Goal: Task Accomplishment & Management: Use online tool/utility

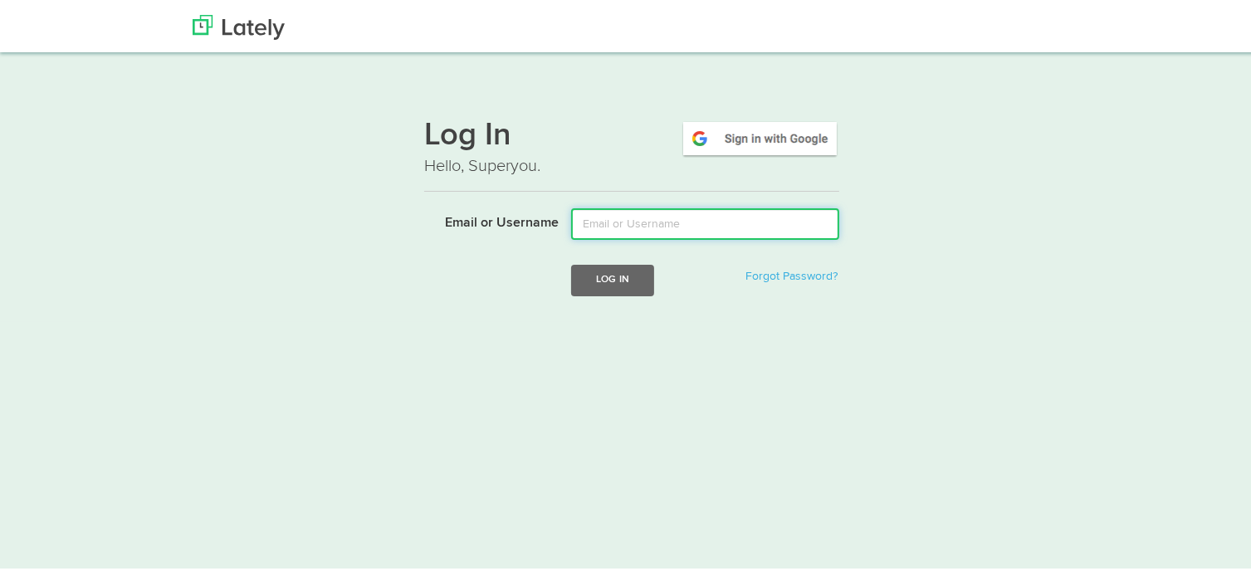
click at [694, 216] on input "Email or Username" at bounding box center [705, 222] width 268 height 32
type input "[EMAIL_ADDRESS][DOMAIN_NAME]"
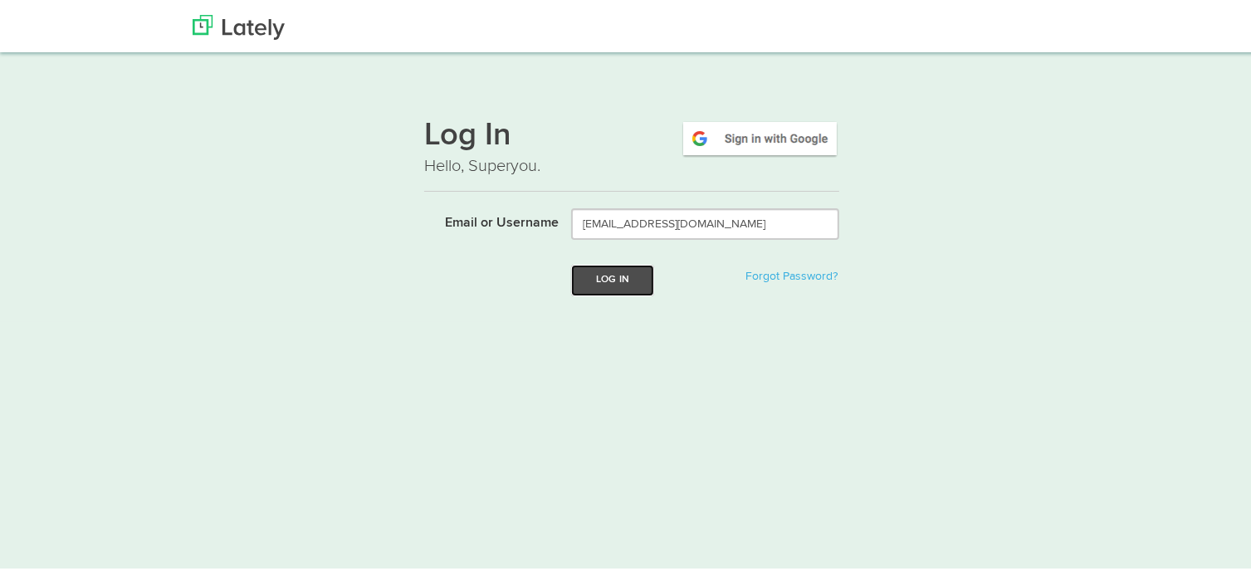
click at [621, 284] on button "Log In" at bounding box center [612, 277] width 83 height 31
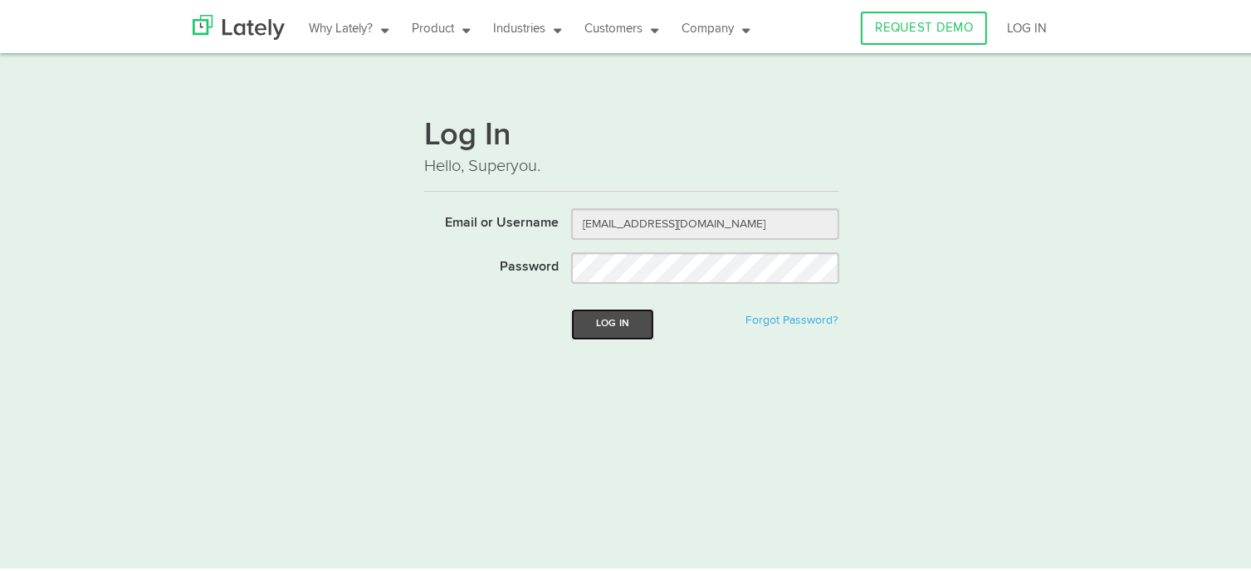
click at [621, 321] on button "Log In" at bounding box center [612, 321] width 83 height 31
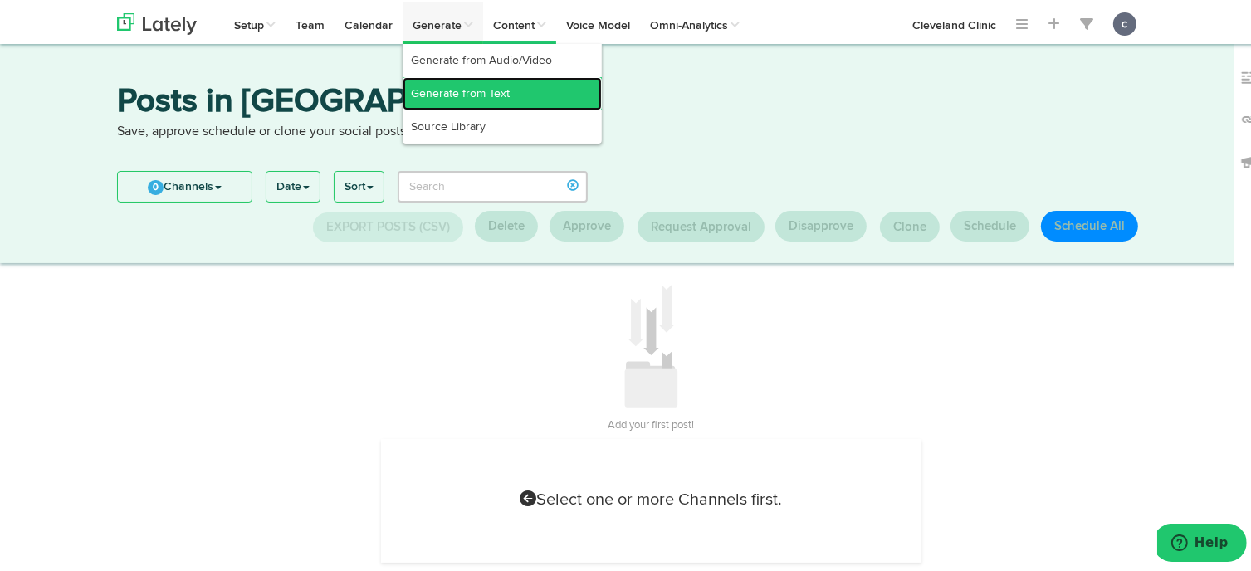
click at [472, 91] on link "Generate from Text" at bounding box center [502, 91] width 199 height 33
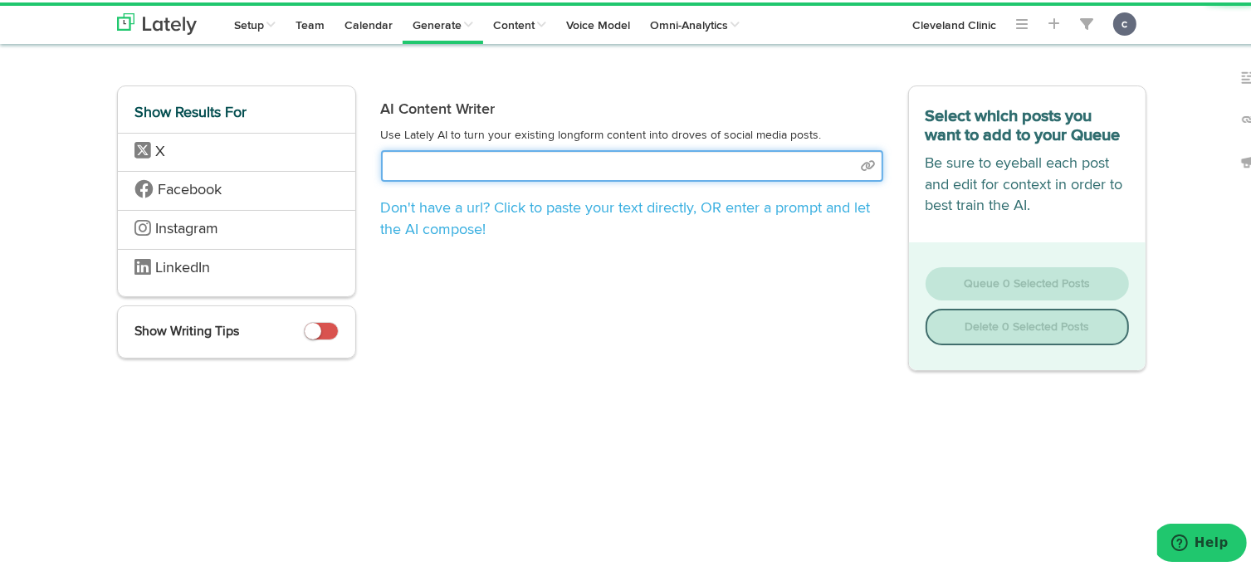
click at [468, 159] on input "text" at bounding box center [632, 164] width 502 height 32
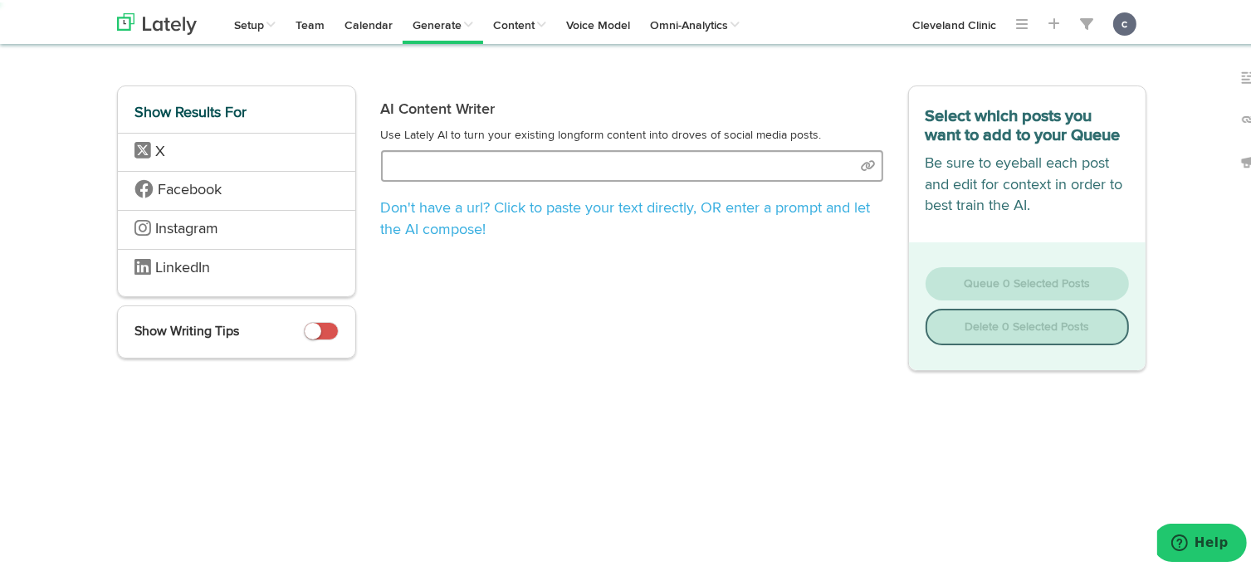
select select "natural"
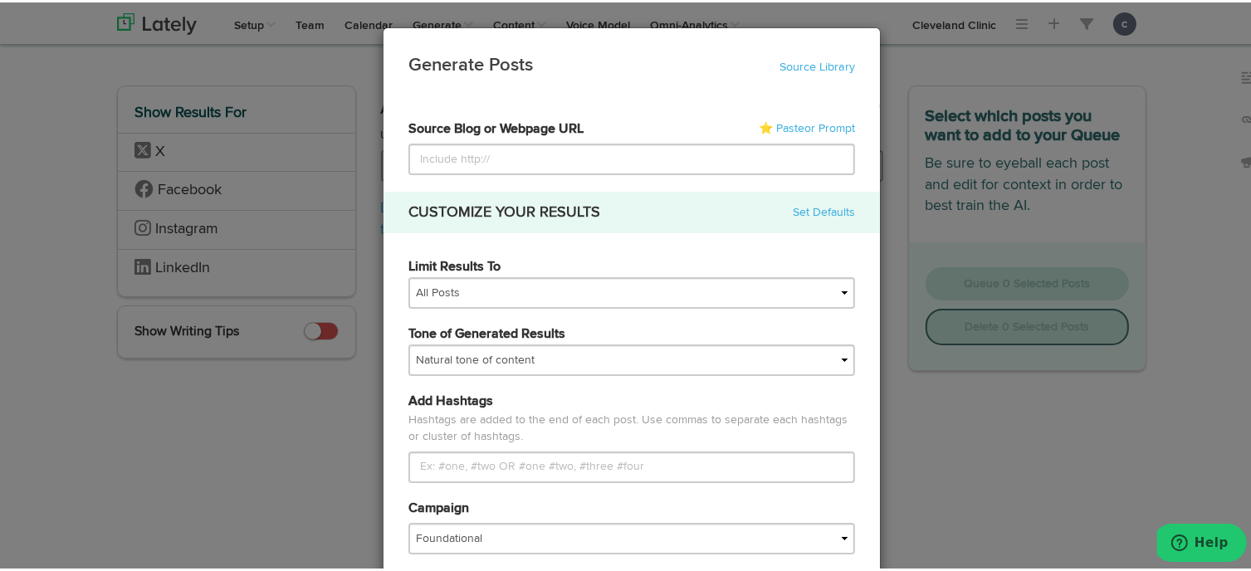
type input "[URL][DOMAIN_NAME]"
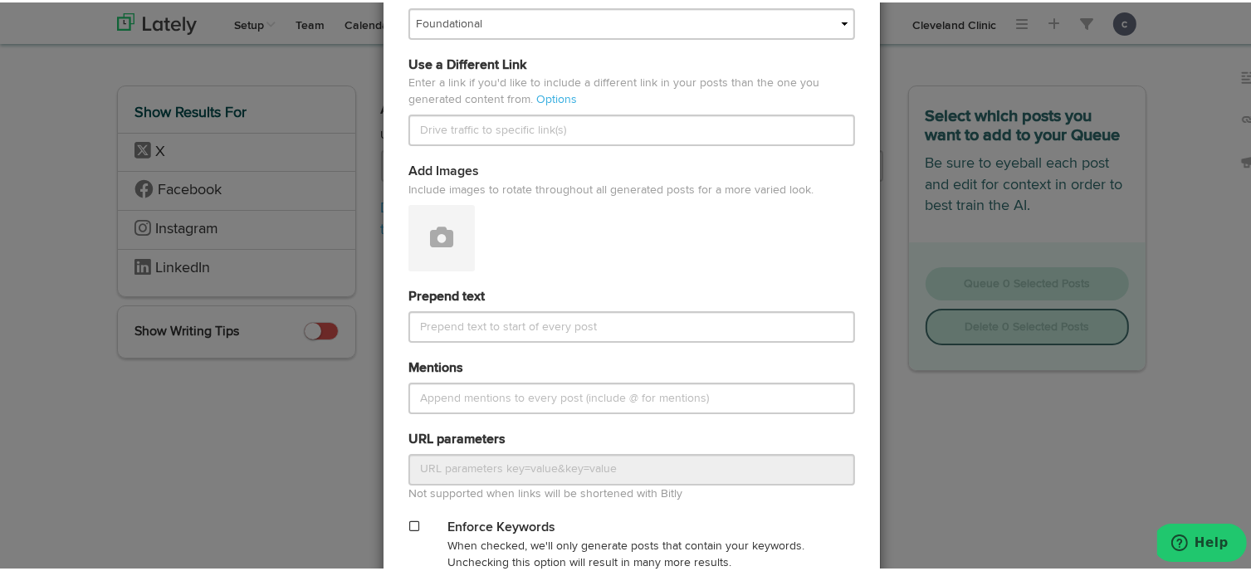
scroll to position [731, 0]
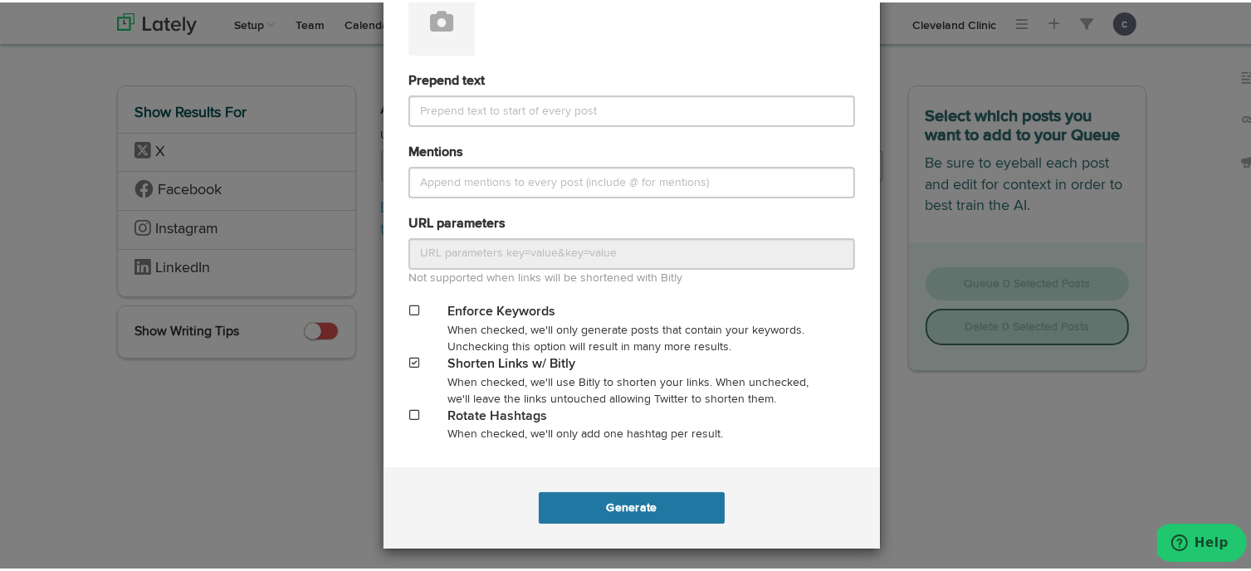
type input "[URL][DOMAIN_NAME]"
click at [598, 501] on button "Generate" at bounding box center [631, 506] width 185 height 32
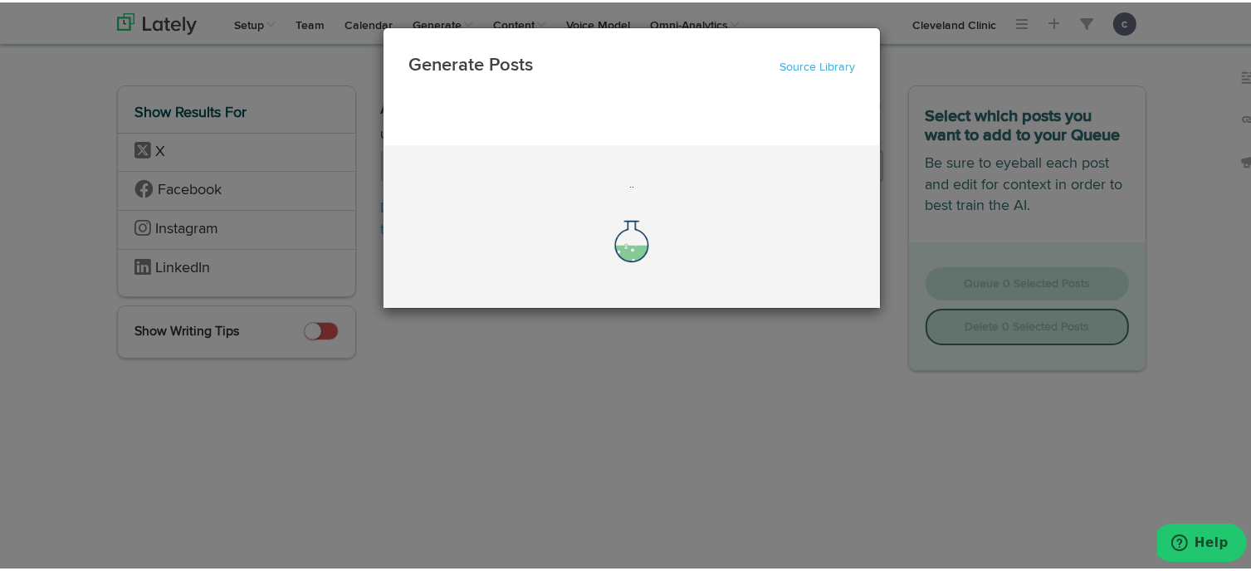
scroll to position [0, 0]
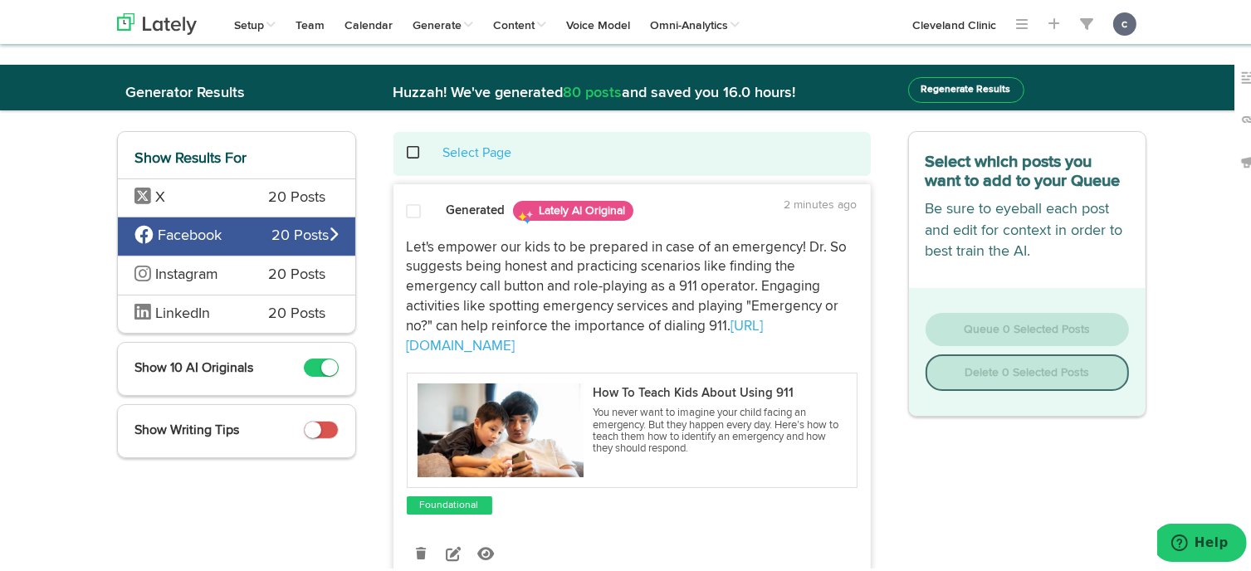
scroll to position [110, 0]
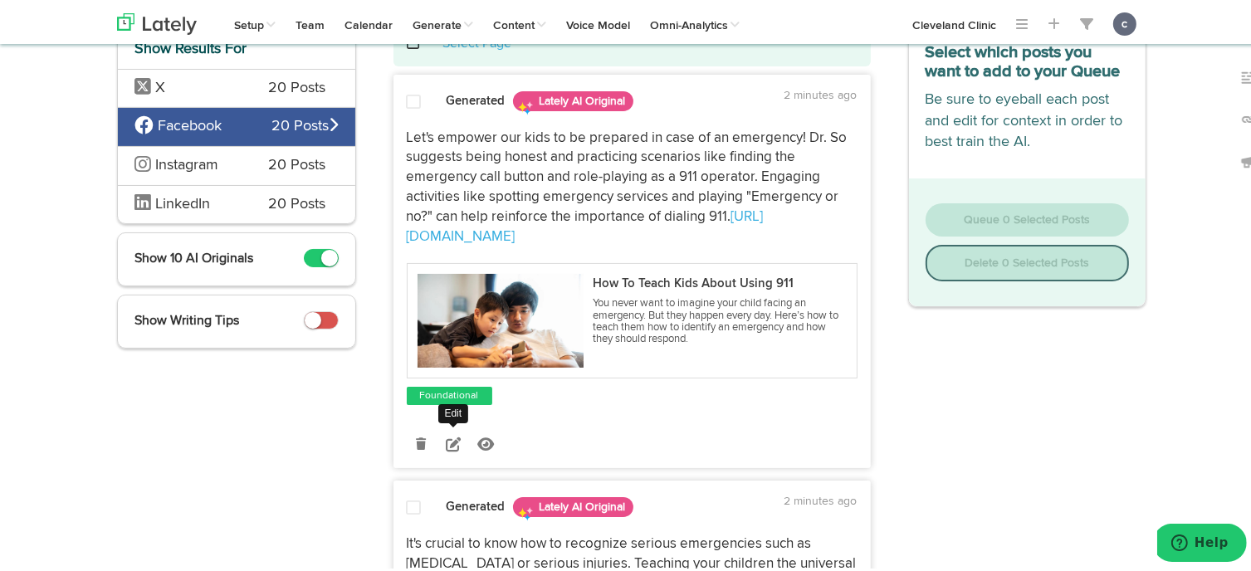
click at [448, 448] on icon at bounding box center [453, 441] width 15 height 15
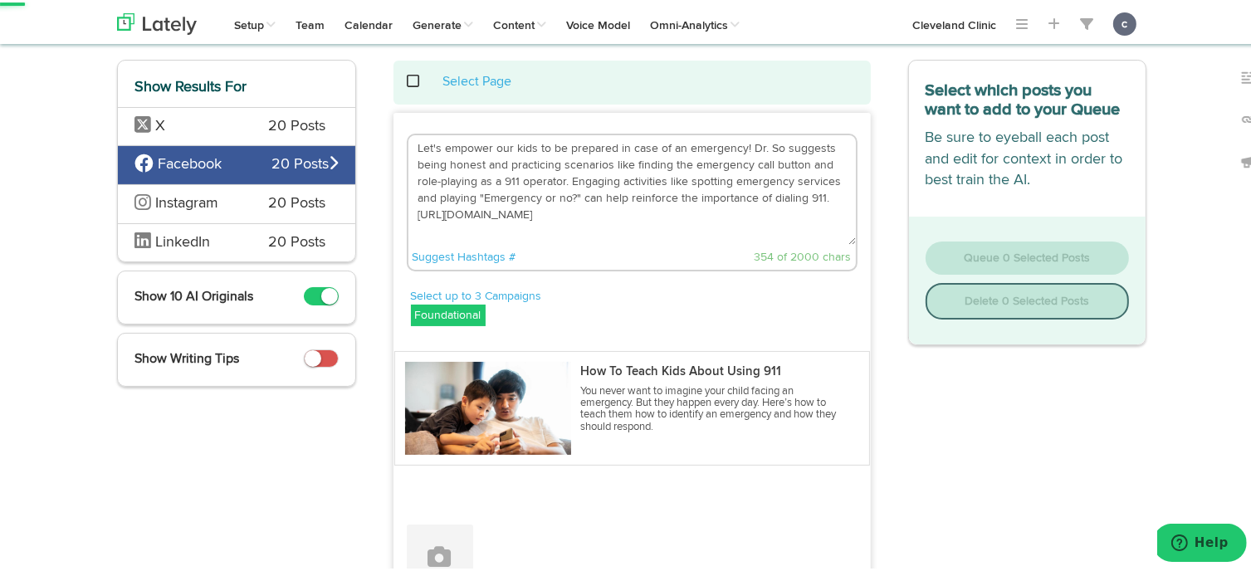
scroll to position [70, 0]
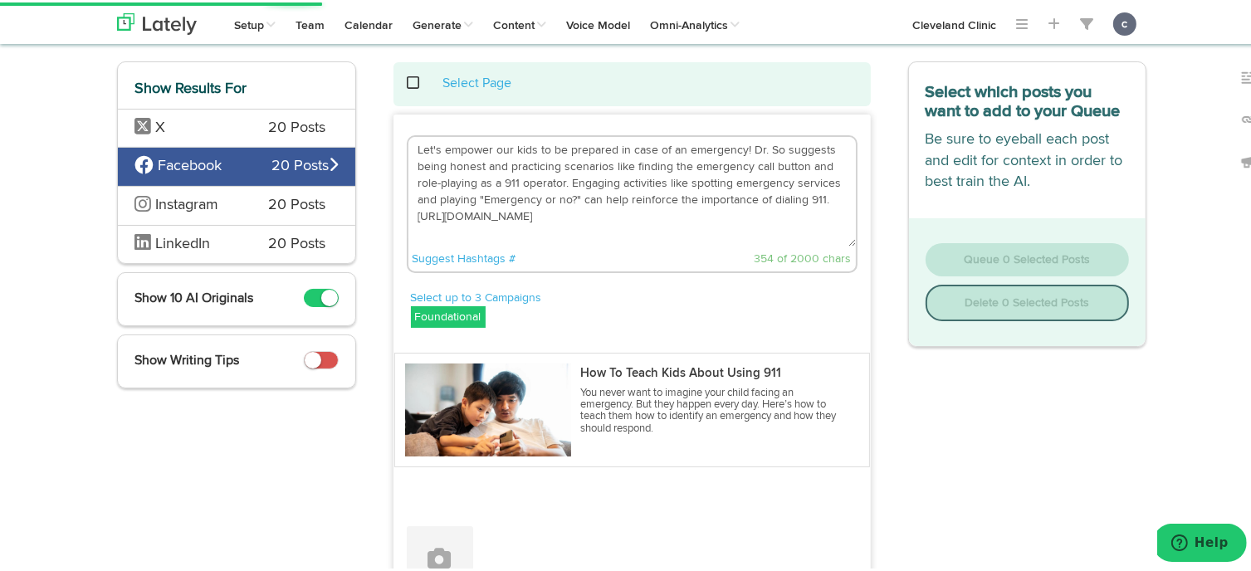
drag, startPoint x: 824, startPoint y: 196, endPoint x: 402, endPoint y: 143, distance: 425.1
click at [408, 143] on textarea "Let's empower our kids to be prepared in case of an emergency! Dr. So suggests …" at bounding box center [632, 190] width 448 height 110
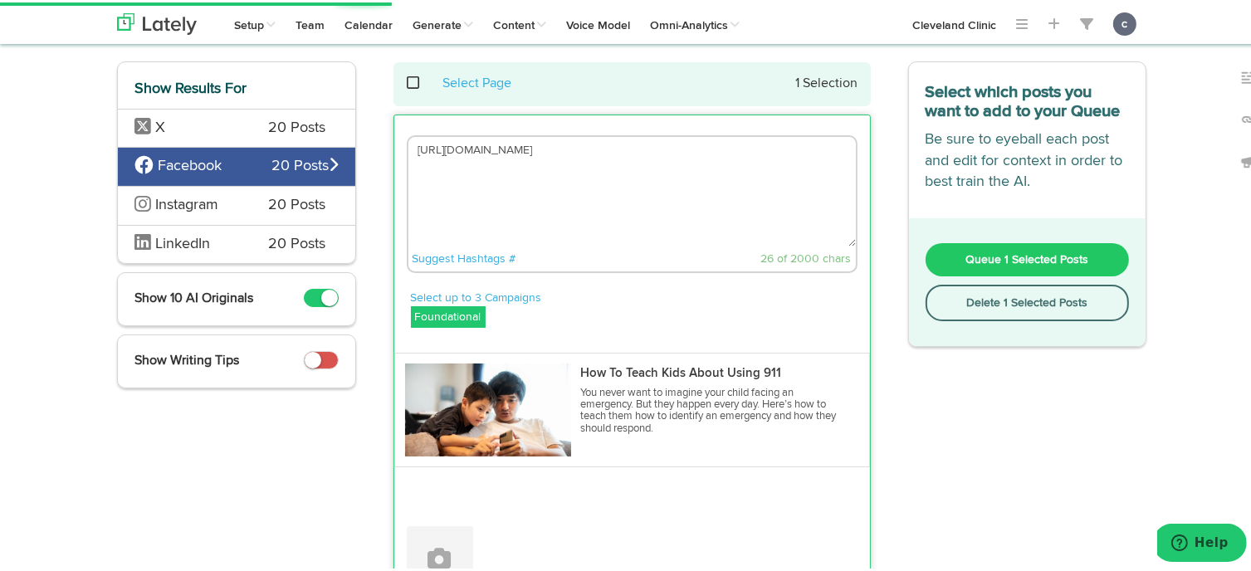
paste textarea "The first step to teaching your child to call 911 is to help them understand wh…"
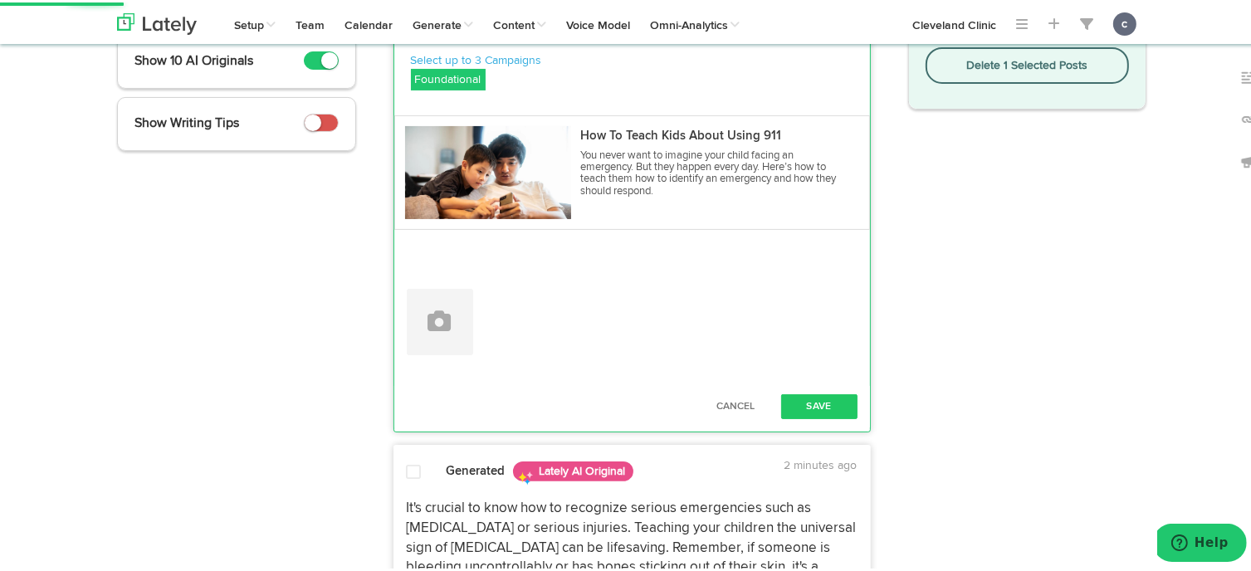
scroll to position [308, 0]
type textarea "The first step to teaching your child to call 911 is to help them understand wh…"
click at [809, 404] on button "Save" at bounding box center [819, 403] width 76 height 25
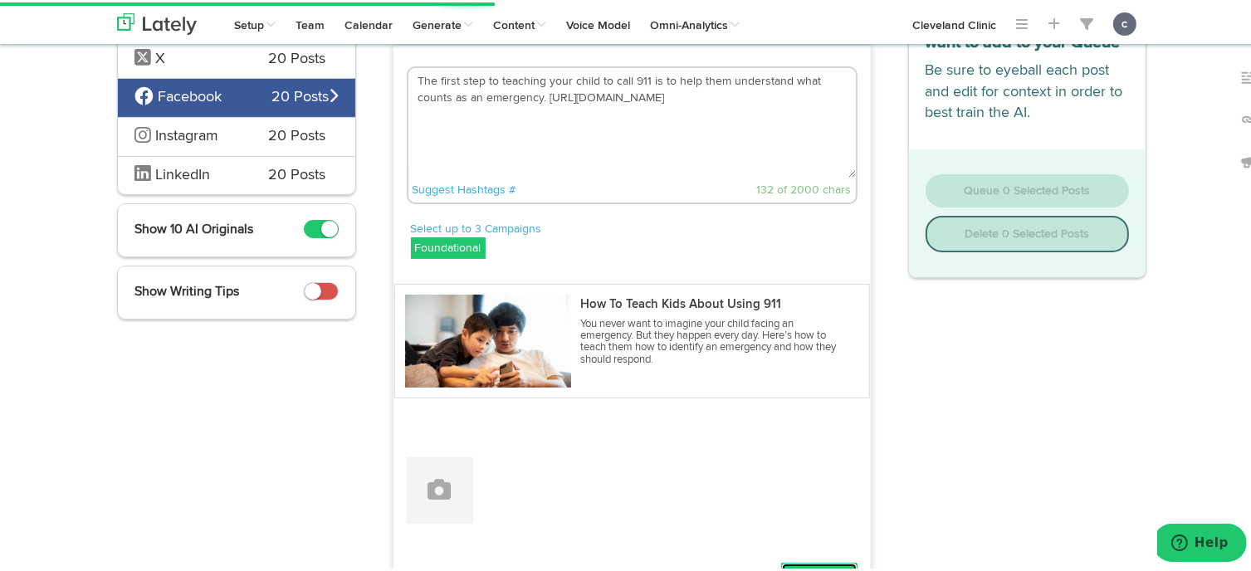
scroll to position [138, 0]
click at [651, 149] on textarea "The first step to teaching your child to call 911 is to help them understand wh…" at bounding box center [632, 121] width 448 height 110
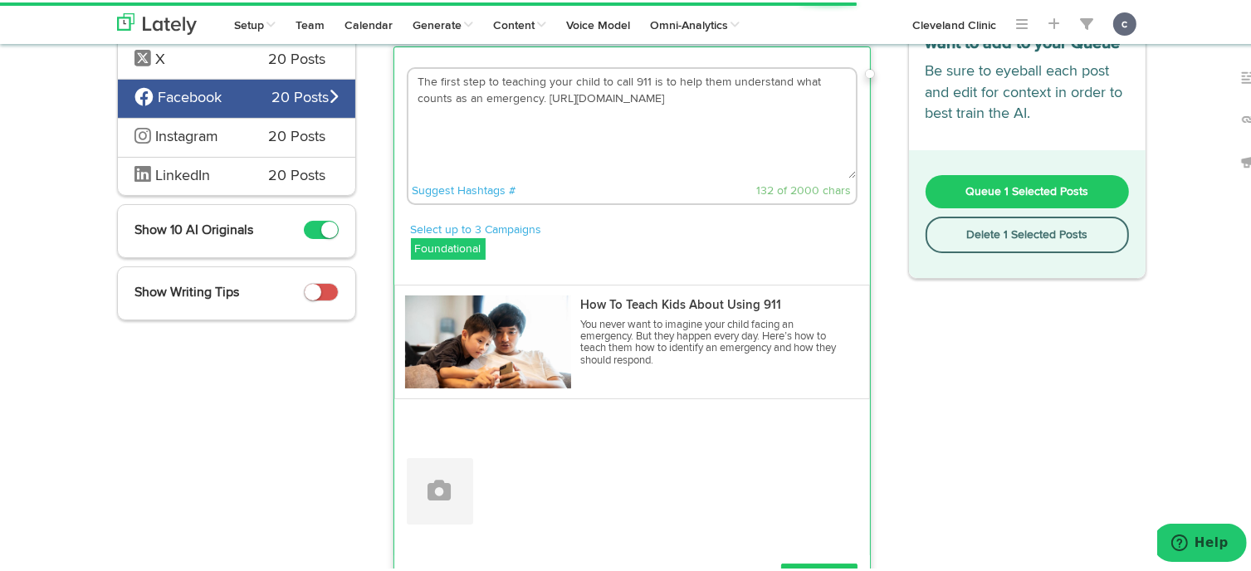
click at [698, 100] on textarea "The first step to teaching your child to call 911 is to help them understand wh…" at bounding box center [632, 121] width 448 height 110
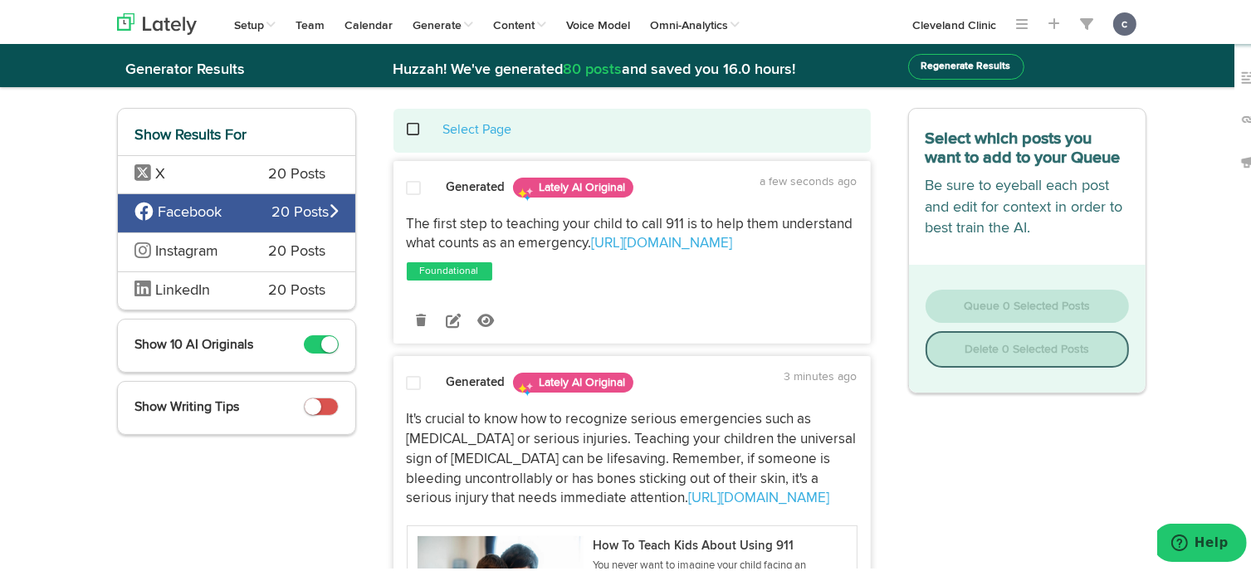
scroll to position [25, 0]
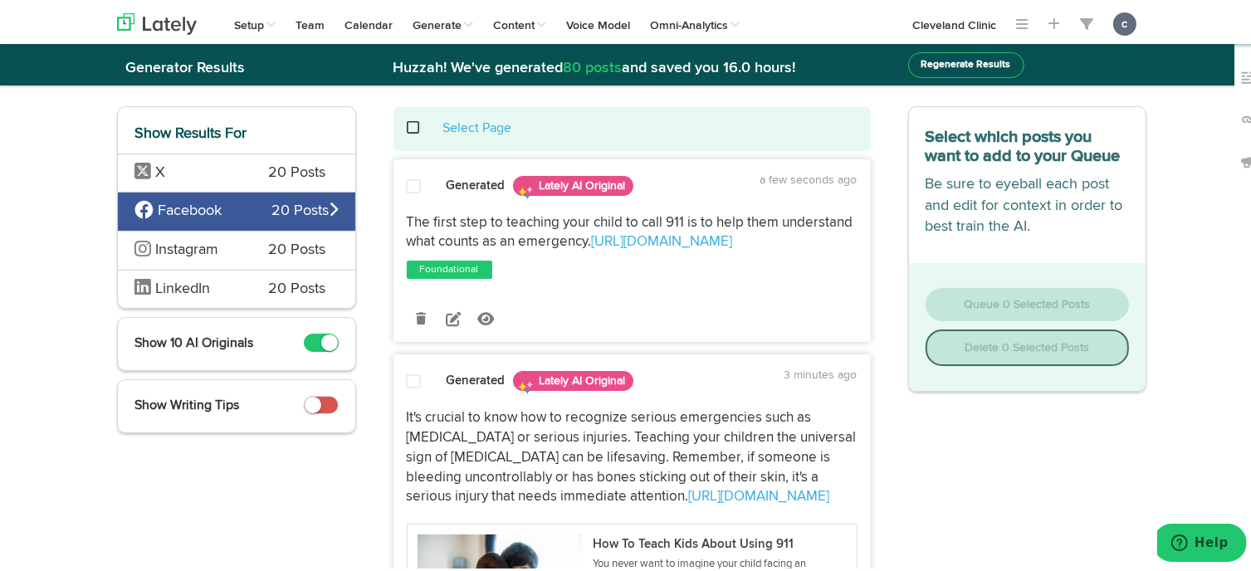
click at [407, 183] on span at bounding box center [414, 184] width 15 height 17
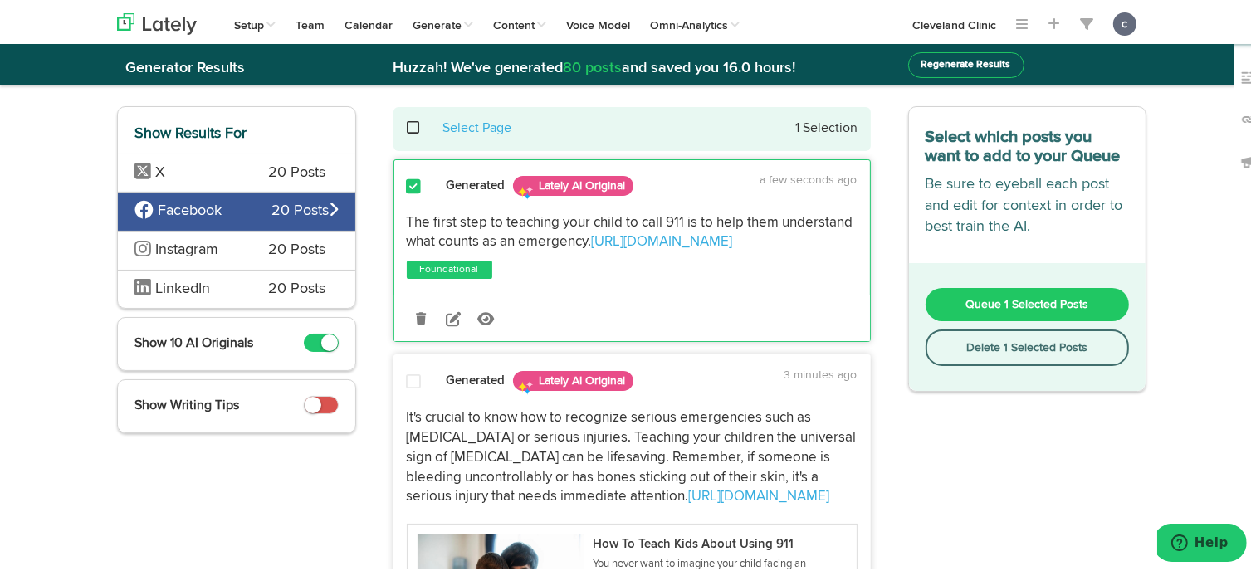
click at [953, 298] on button "Queue 1 Selected Posts" at bounding box center [1028, 302] width 204 height 33
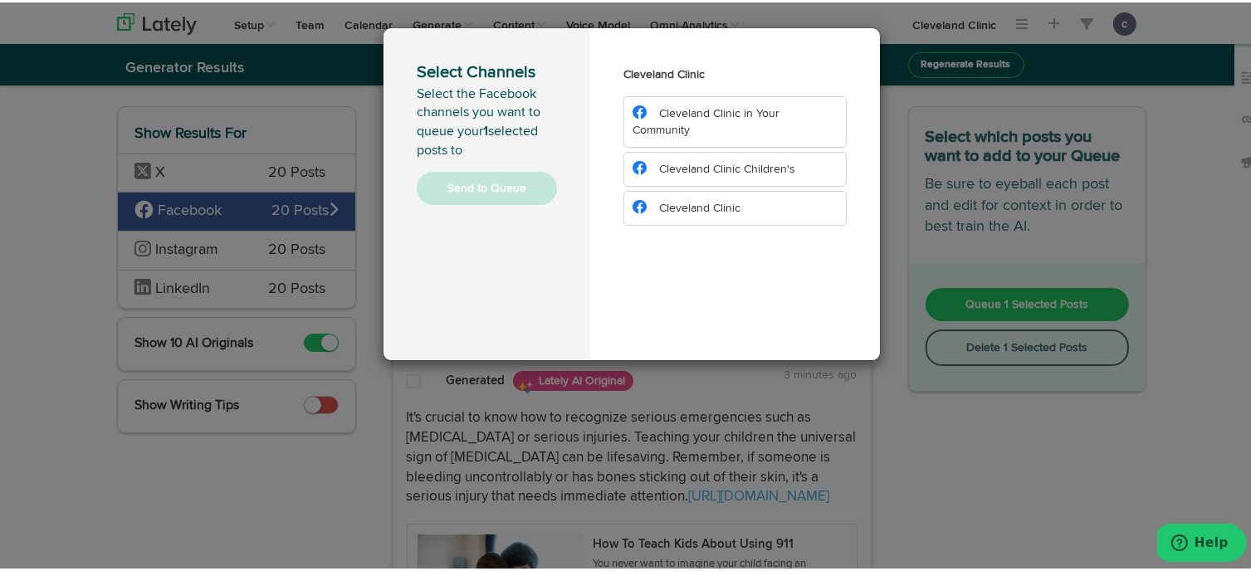
click at [737, 161] on span "Cleveland Clinic Children's" at bounding box center [727, 167] width 136 height 12
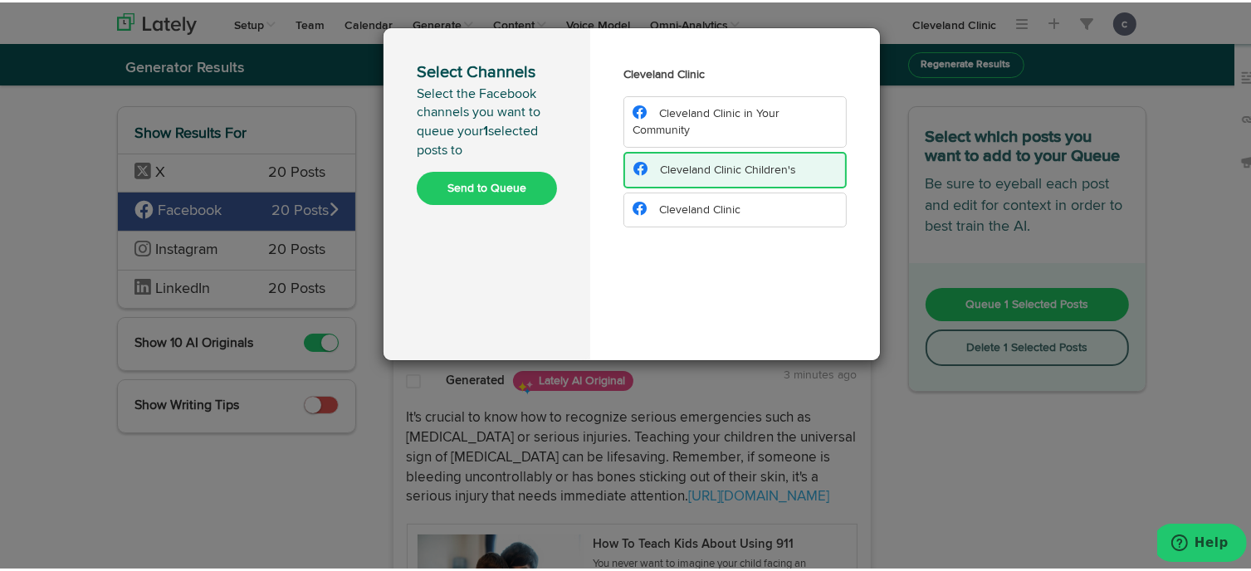
click at [512, 185] on button "Send to Queue" at bounding box center [487, 185] width 140 height 33
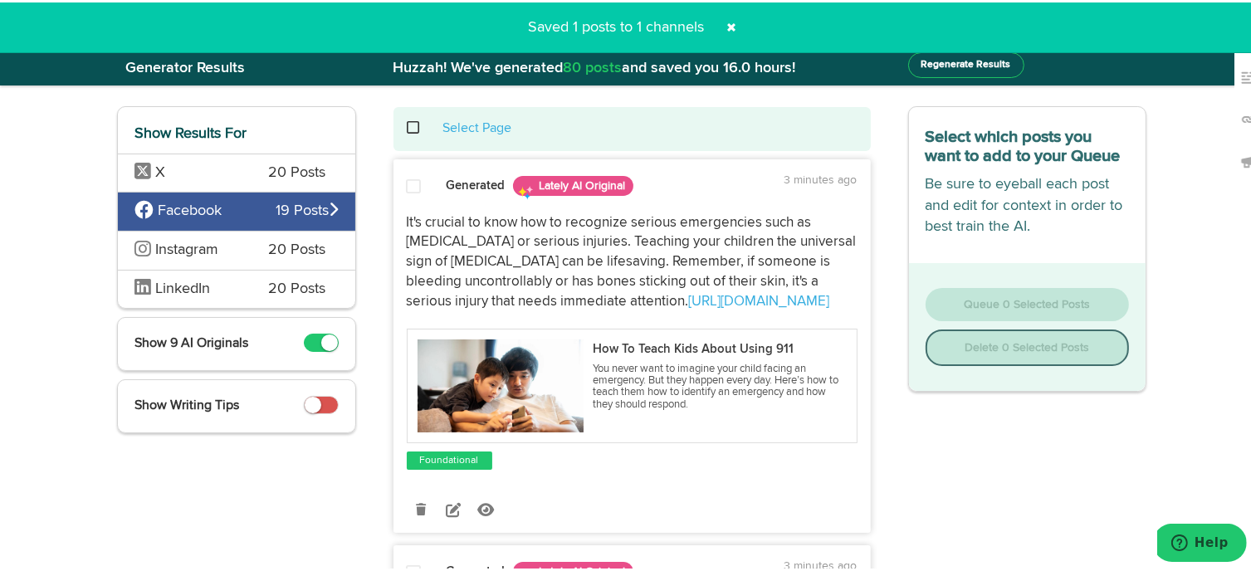
scroll to position [0, 0]
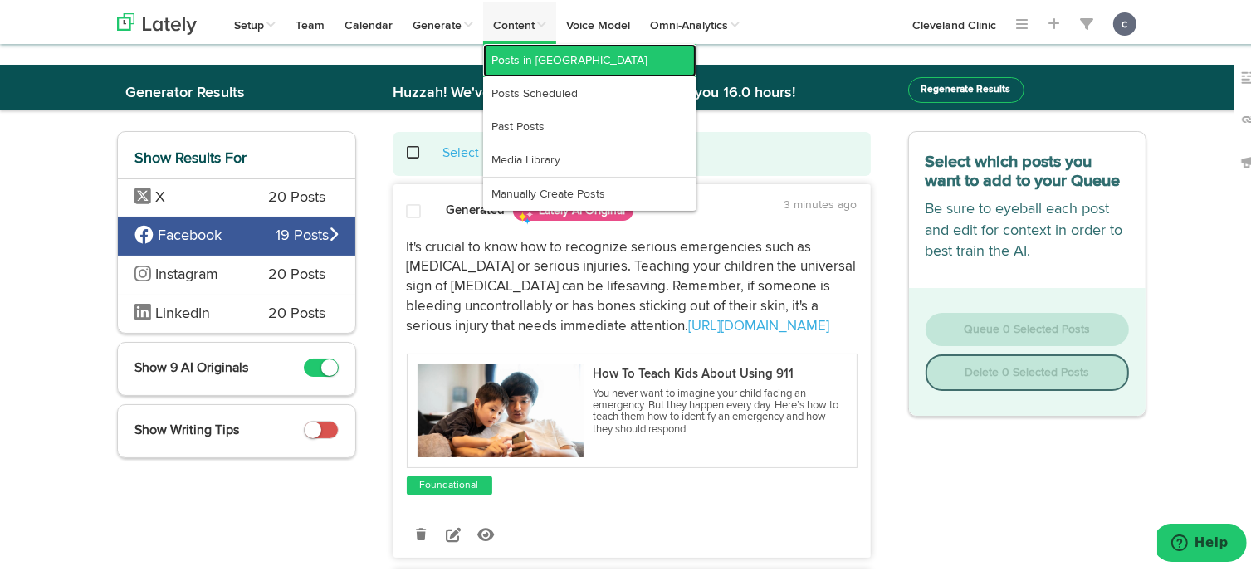
click at [521, 51] on link "Posts in [GEOGRAPHIC_DATA]" at bounding box center [589, 58] width 213 height 33
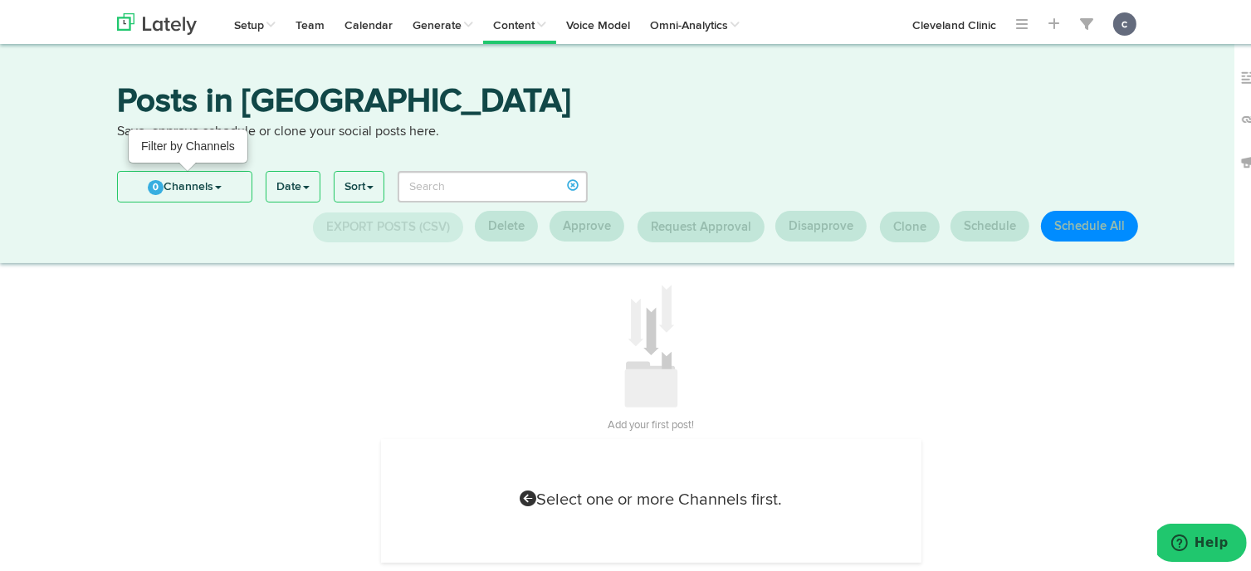
click at [206, 178] on link "0 Channels" at bounding box center [185, 184] width 134 height 30
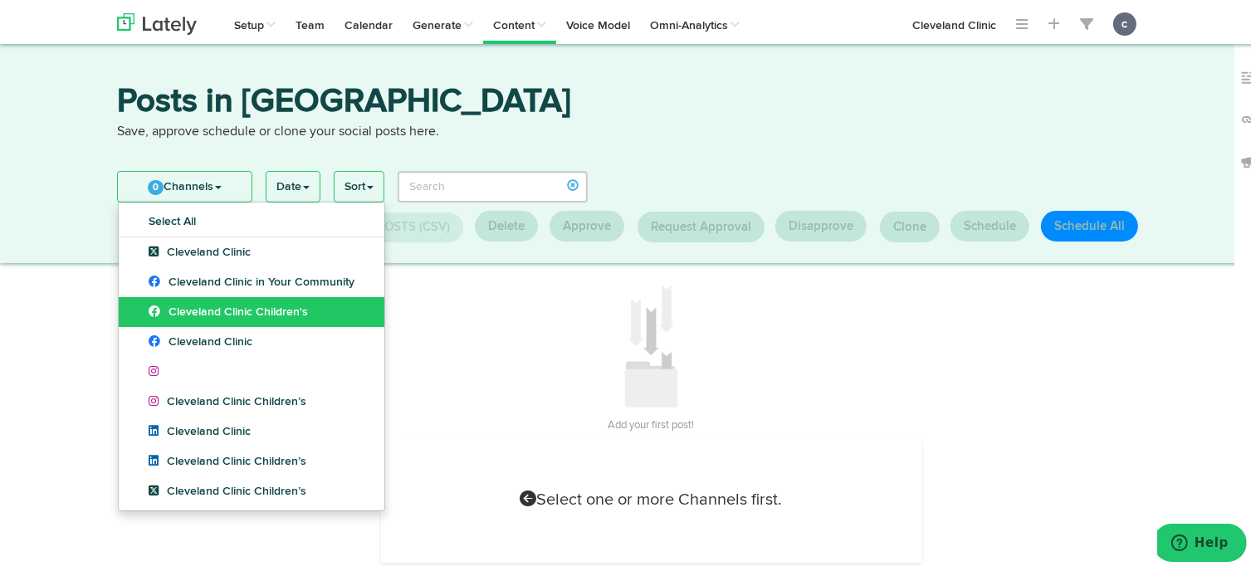
click at [223, 305] on span "Cleveland Clinic Children's" at bounding box center [228, 310] width 159 height 12
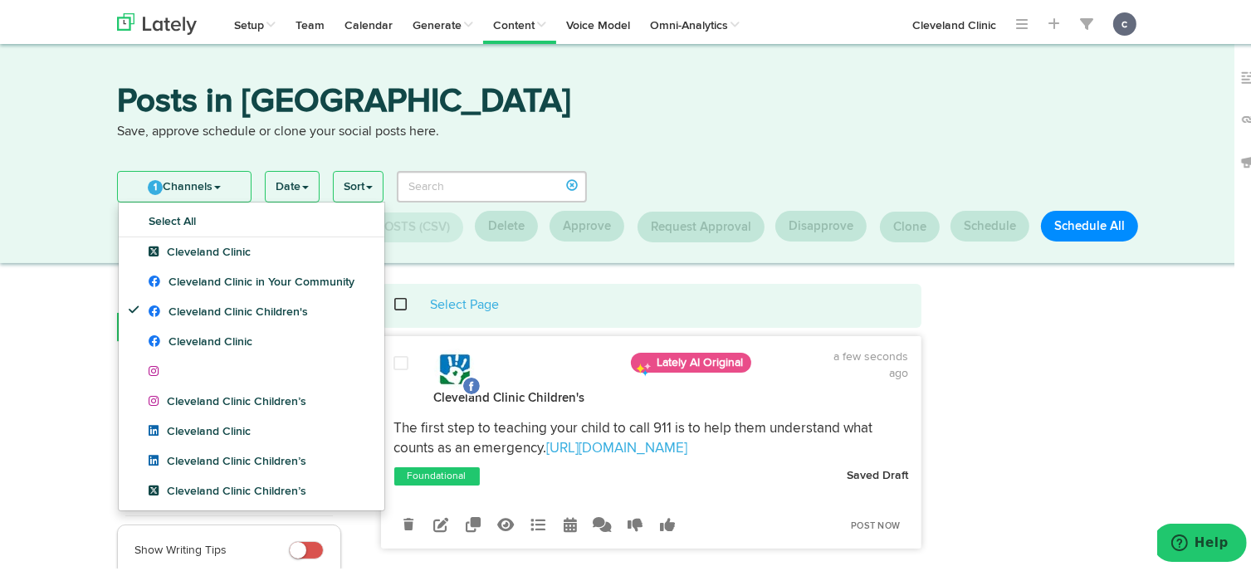
click at [995, 422] on div at bounding box center [1046, 545] width 225 height 528
click at [687, 448] on link "[URL][DOMAIN_NAME]" at bounding box center [617, 446] width 141 height 14
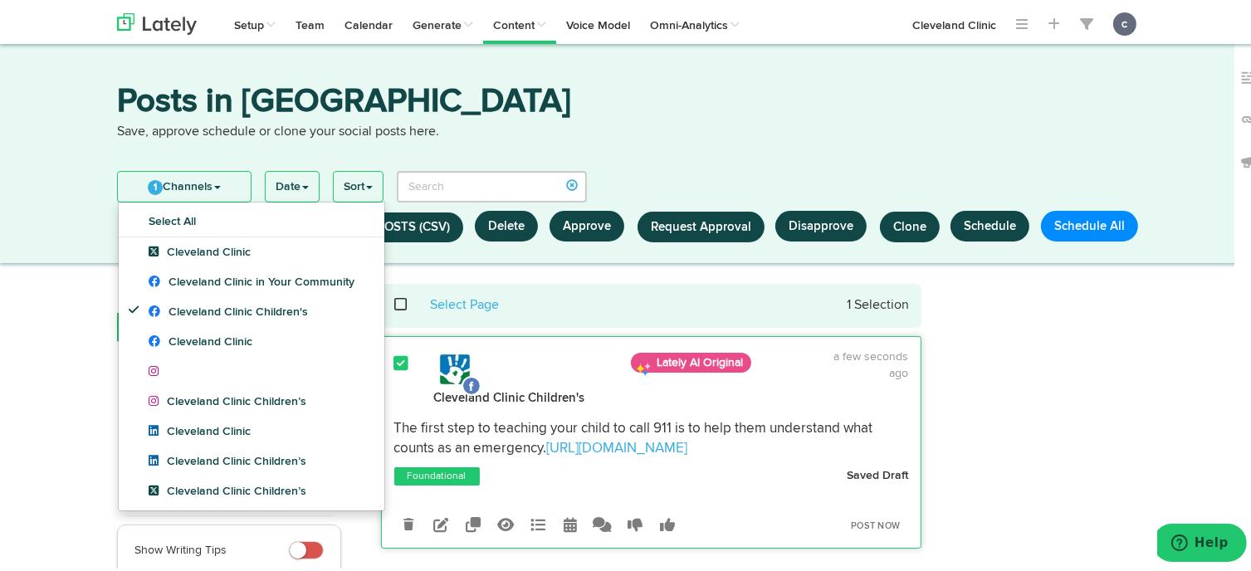
click at [1006, 375] on div at bounding box center [1046, 545] width 225 height 528
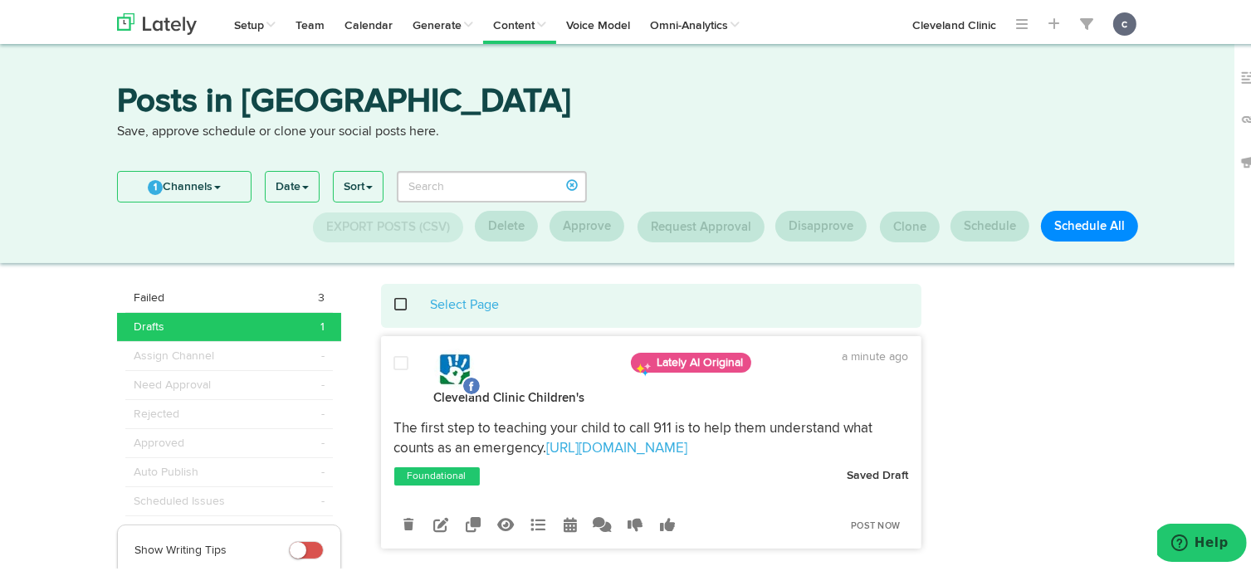
drag, startPoint x: 711, startPoint y: 456, endPoint x: 387, endPoint y: 421, distance: 325.7
click at [394, 421] on p "The first step to teaching your child to call 911 is to help them understand wh…" at bounding box center [651, 437] width 515 height 40
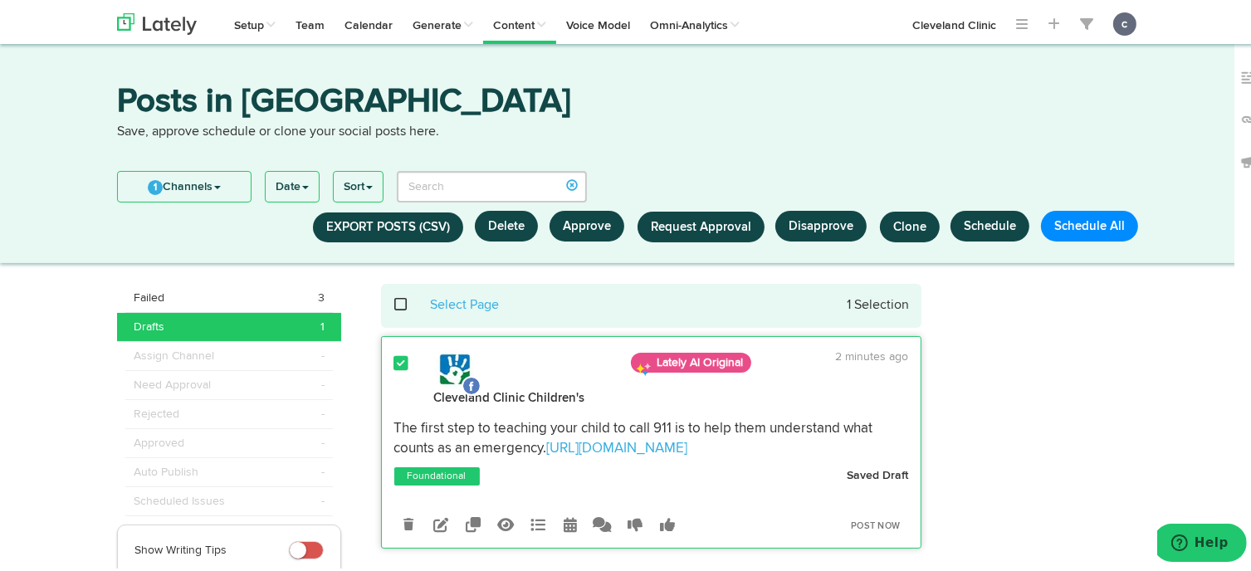
copy p "The first step to teaching your child to call 911 is to help them understand wh…"
click at [1039, 384] on div at bounding box center [1046, 545] width 225 height 528
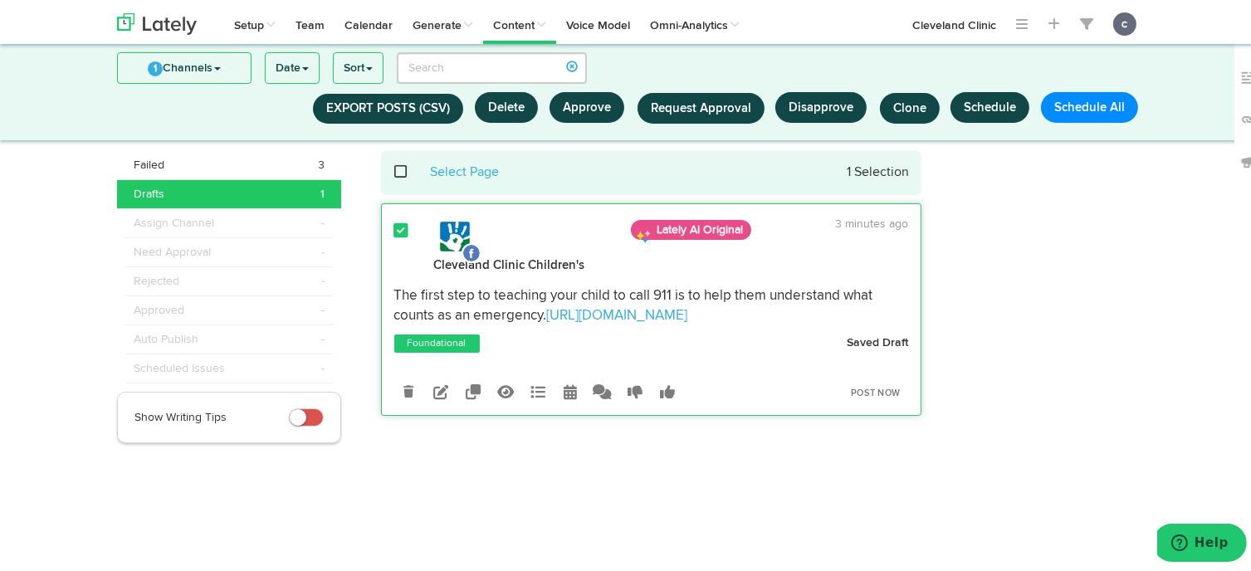
scroll to position [27, 0]
click at [565, 393] on icon at bounding box center [570, 389] width 13 height 15
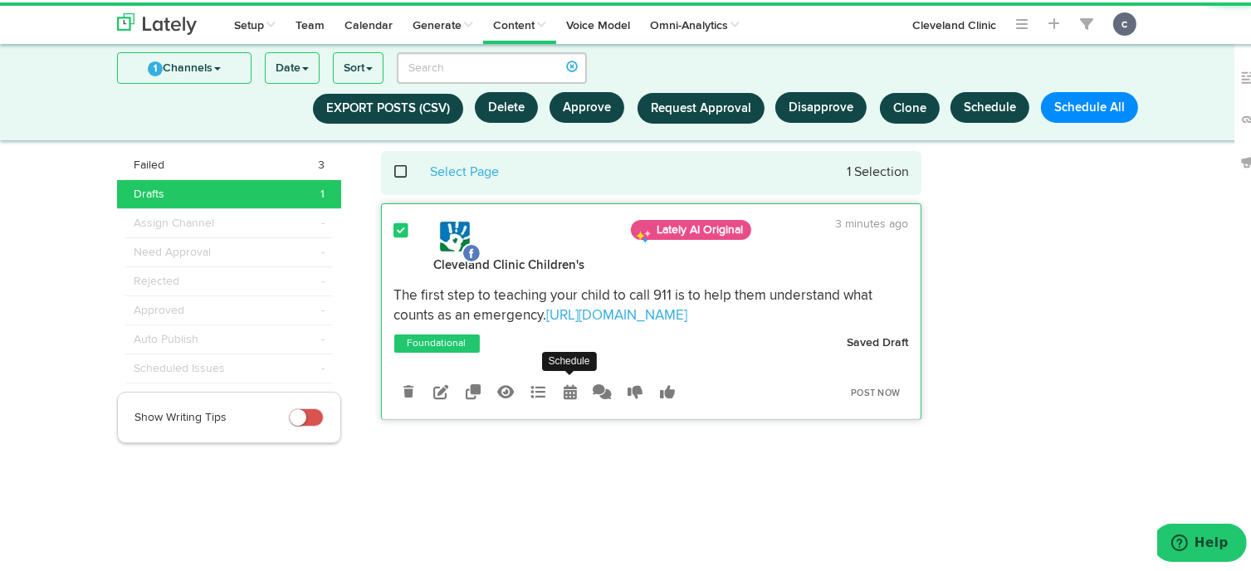
radio input "true"
select select "12"
select select "34"
select select "PM"
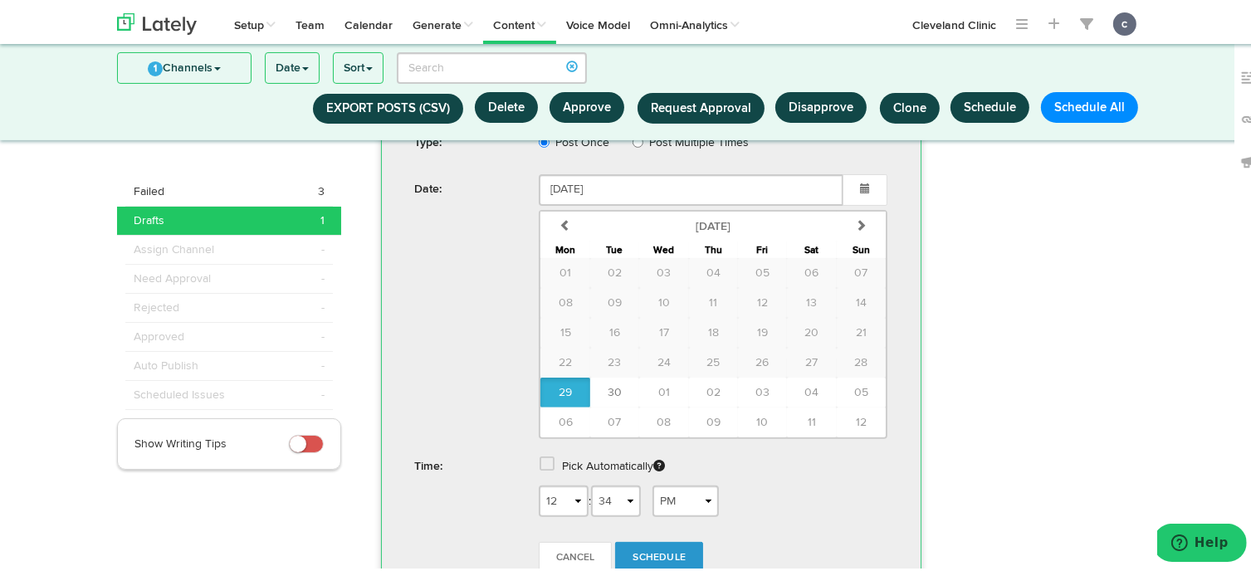
scroll to position [384, 0]
click at [609, 388] on span "30" at bounding box center [615, 390] width 14 height 12
type input "September 30 2025"
click at [644, 550] on span "Schedule" at bounding box center [659, 555] width 53 height 10
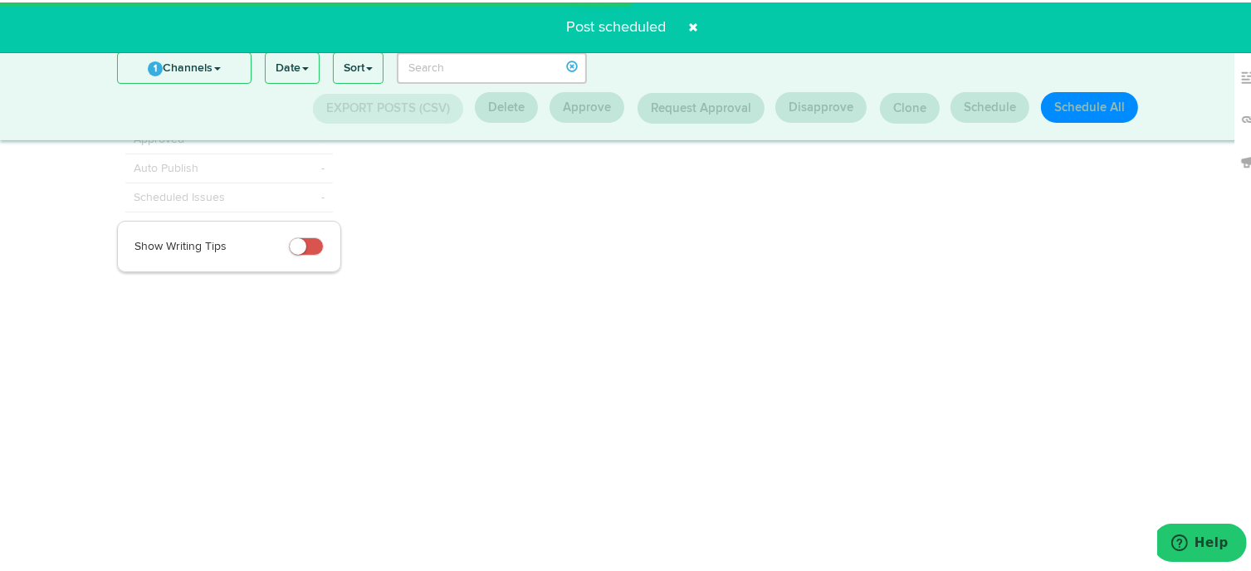
scroll to position [0, 0]
